Goal: Task Accomplishment & Management: Manage account settings

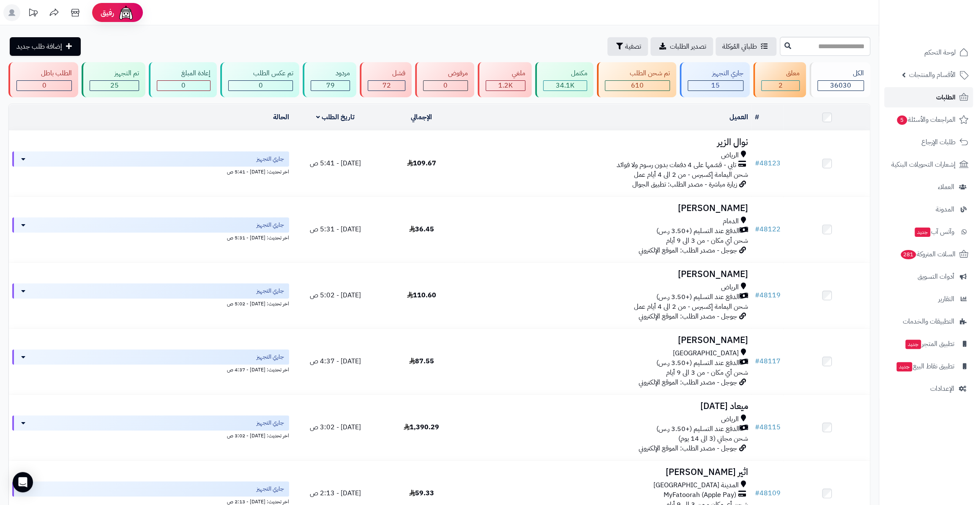
click at [914, 98] on link "الطلبات" at bounding box center [928, 97] width 89 height 20
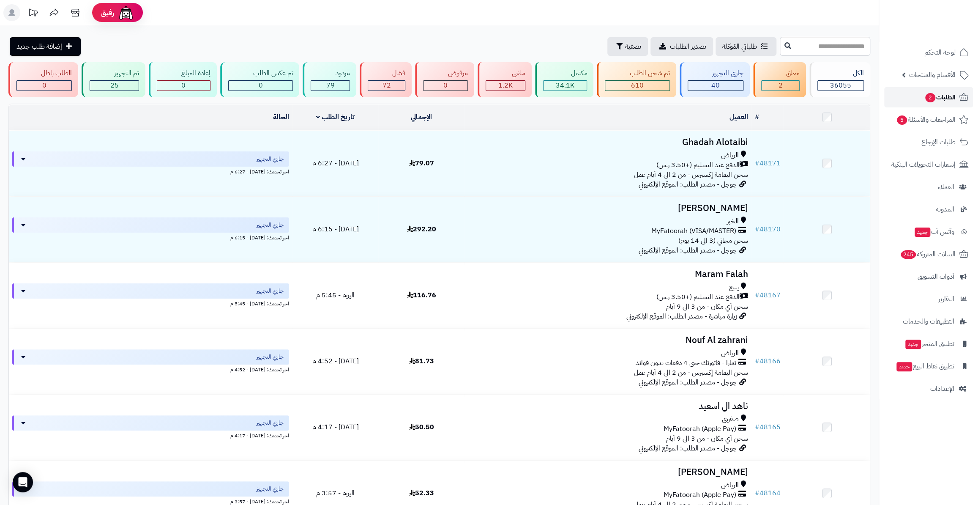
click at [923, 104] on link "الطلبات 2" at bounding box center [928, 97] width 89 height 20
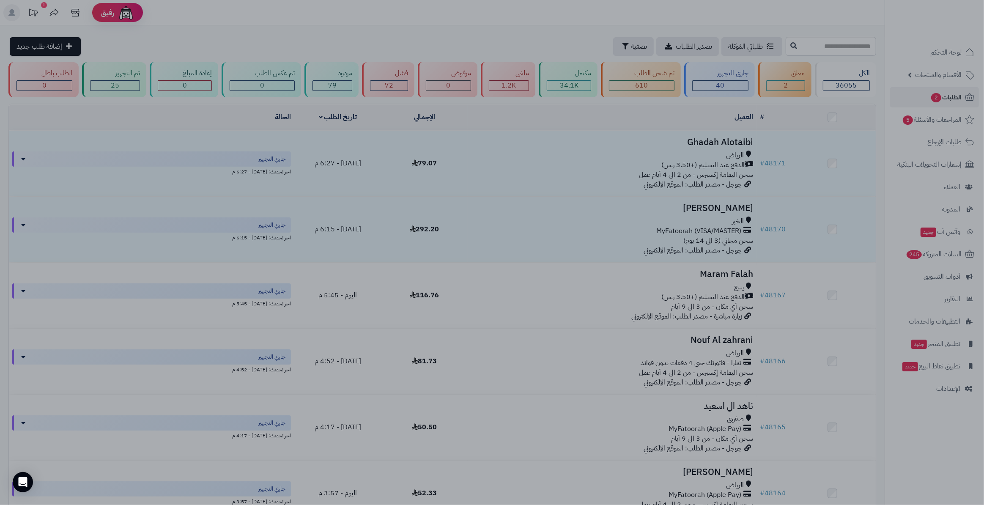
click at [479, 133] on div at bounding box center [492, 252] width 984 height 505
